Goal: Information Seeking & Learning: Learn about a topic

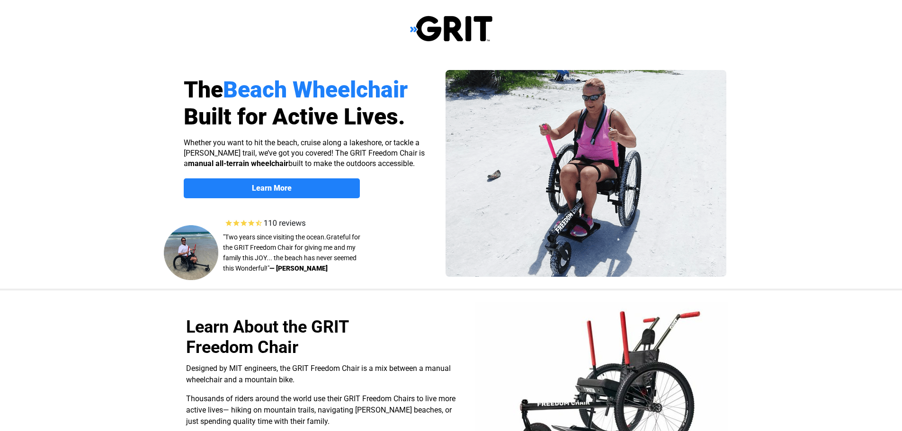
select select "US"
click at [0, 0] on link "Learn More" at bounding box center [0, 0] width 0 height 0
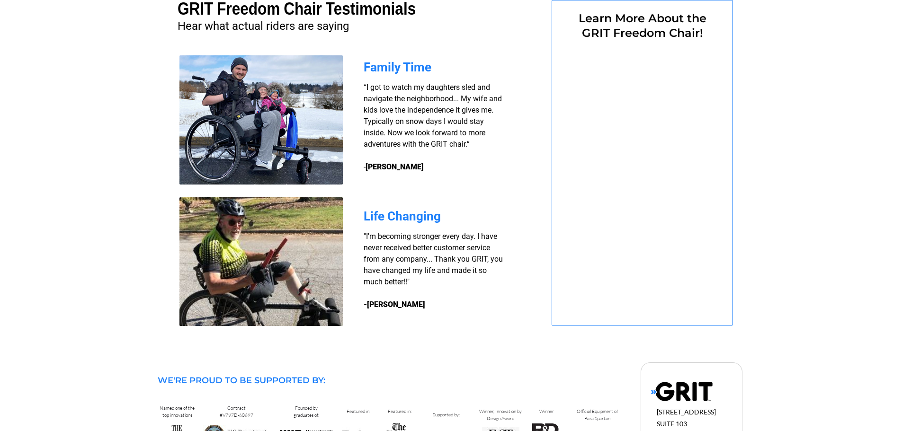
select select "US"
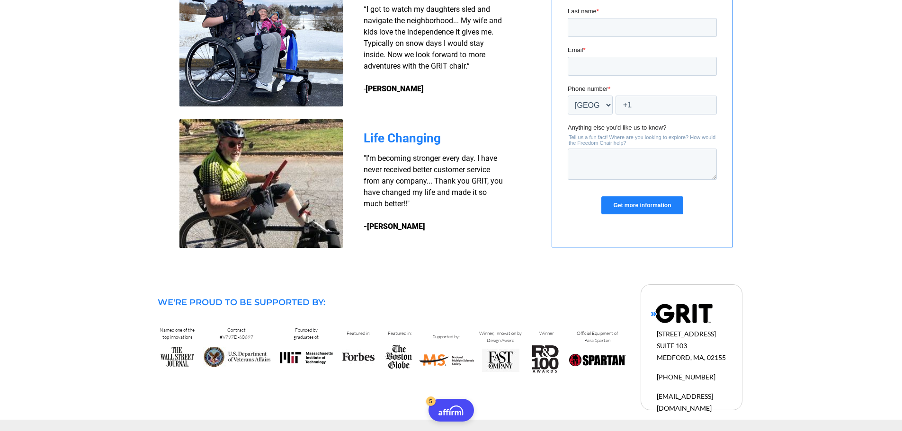
scroll to position [0, 0]
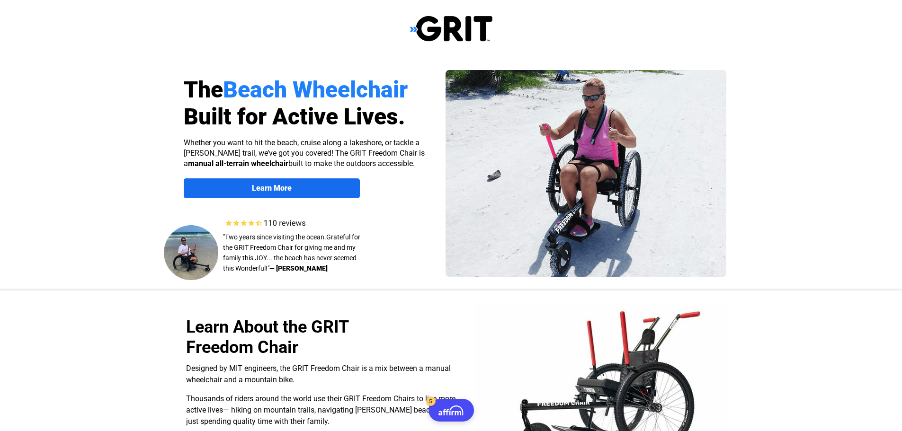
click at [336, 191] on span "Learn More" at bounding box center [272, 188] width 176 height 9
